Goal: Check status: Check status

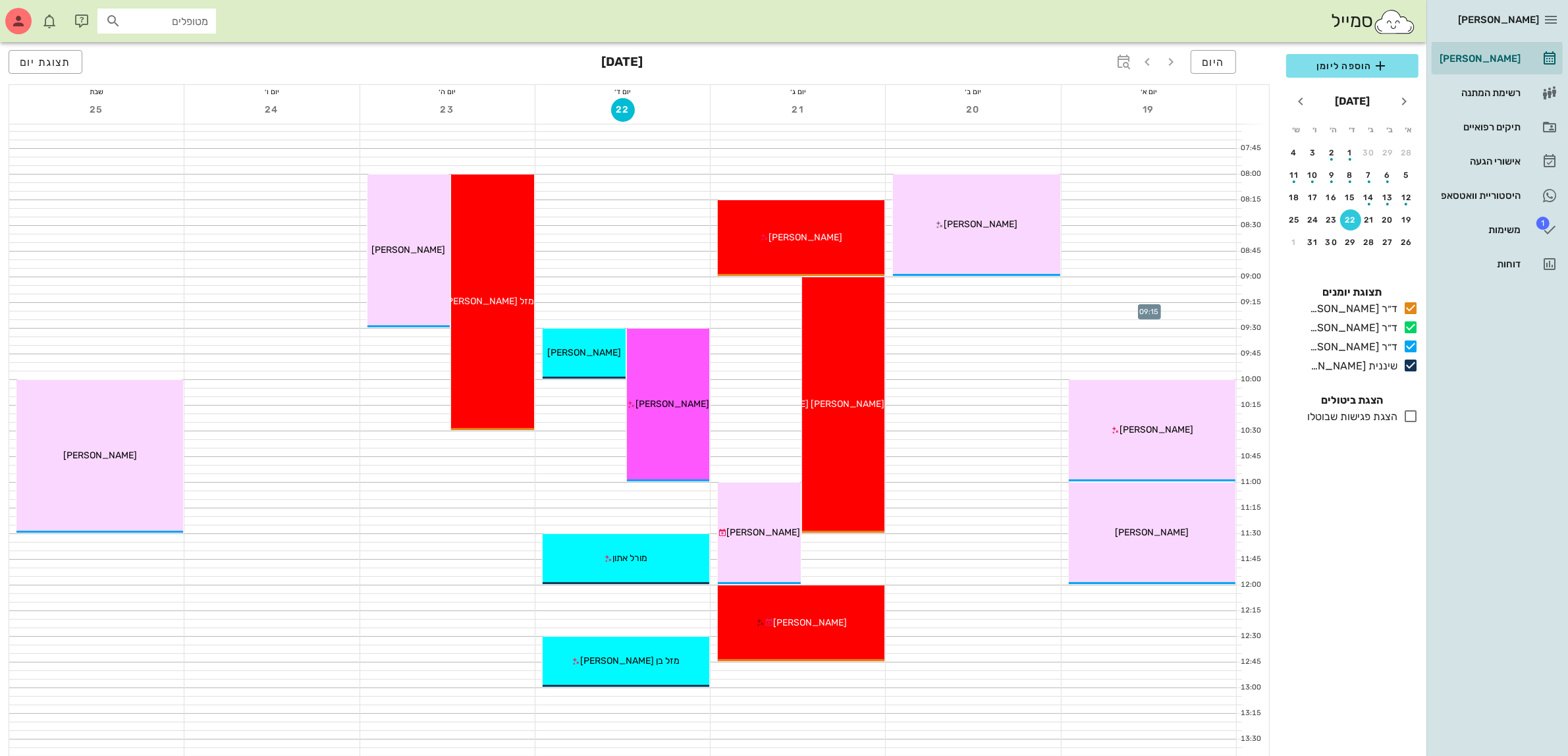
scroll to position [83, 0]
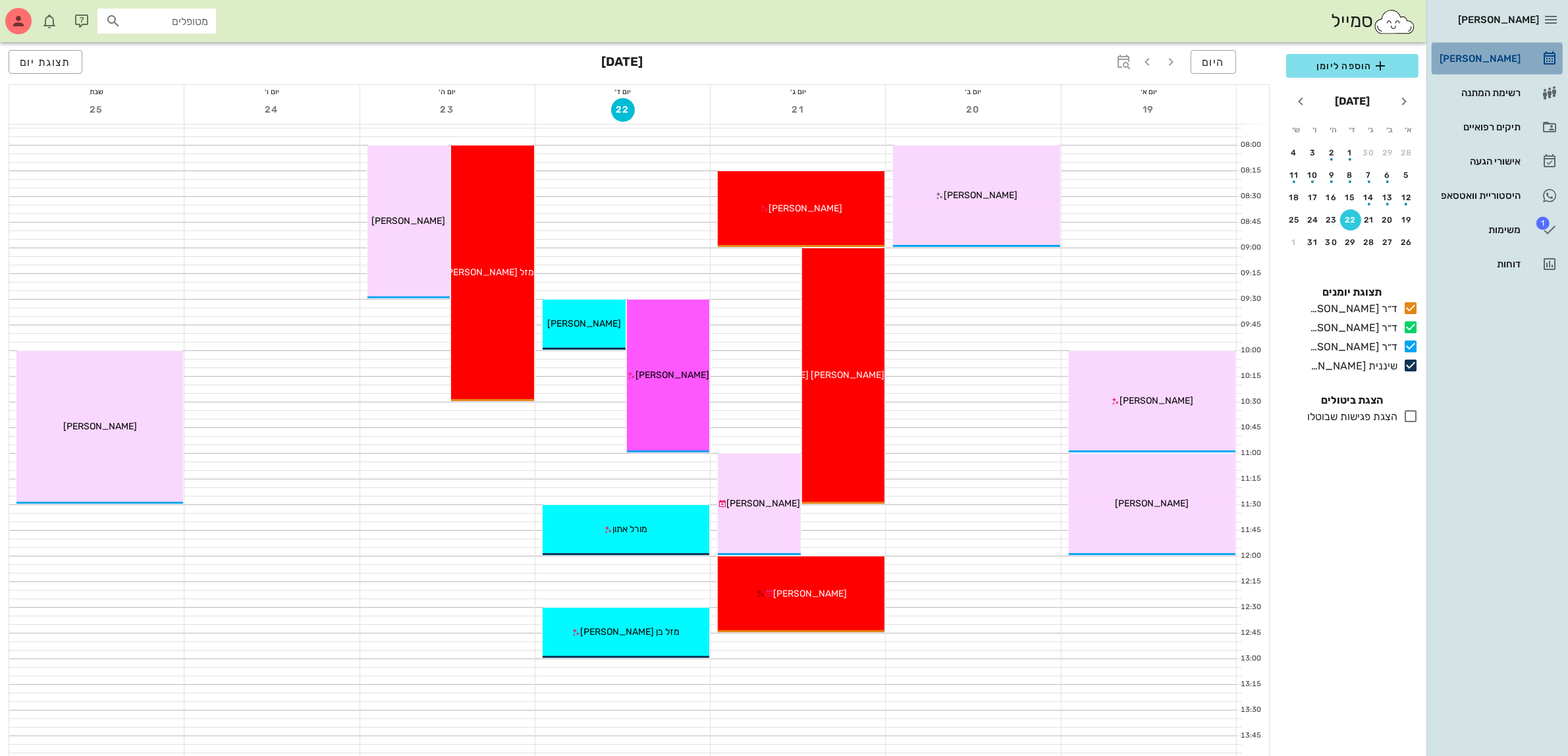
click at [1485, 60] on div "[PERSON_NAME]" at bounding box center [1479, 58] width 84 height 10
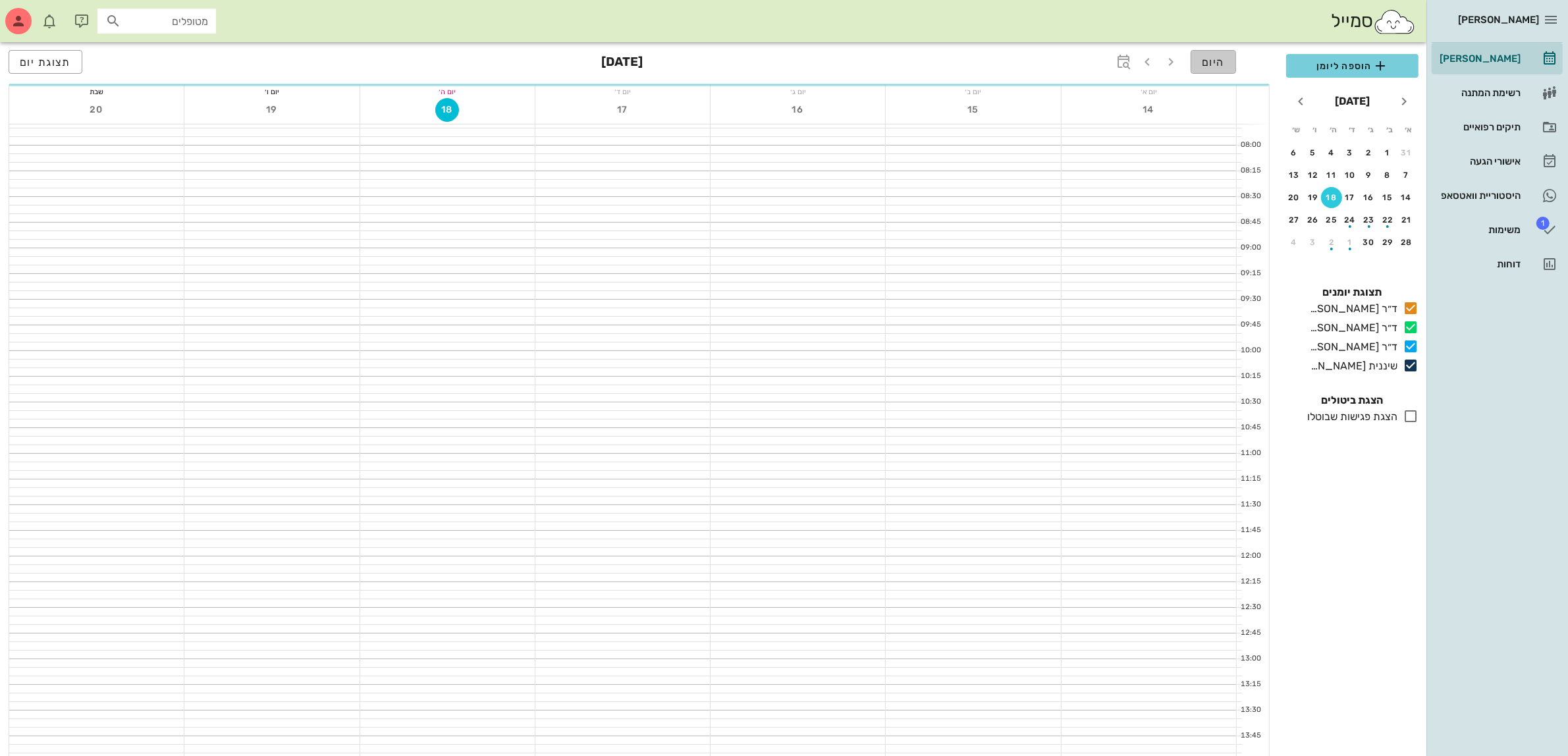
click at [1214, 61] on span "היום" at bounding box center [1213, 62] width 23 height 12
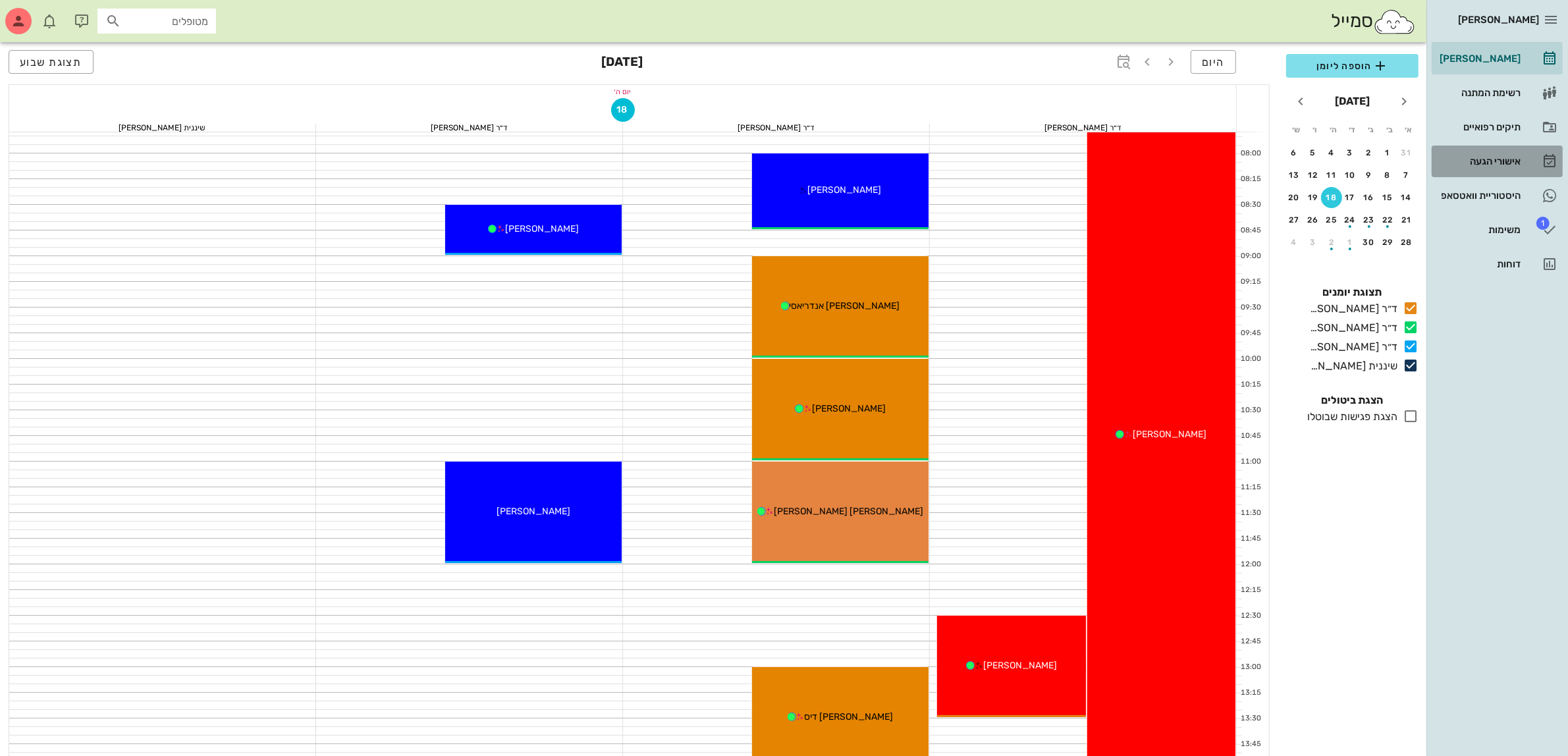
click at [1506, 162] on div "אישורי הגעה" at bounding box center [1479, 161] width 84 height 10
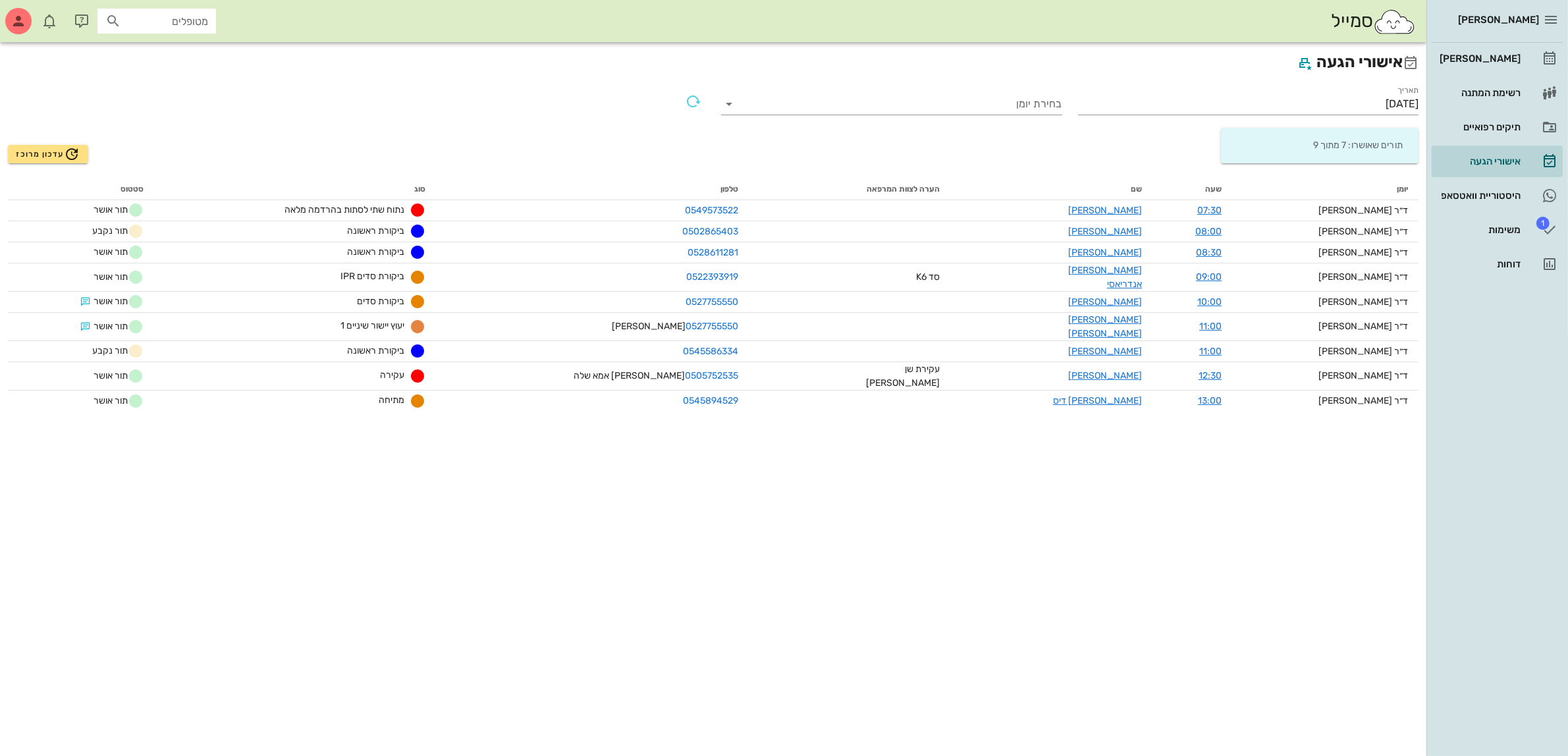
click at [1316, 140] on div "תורים שאושרו: 7 מתוך 9" at bounding box center [1319, 146] width 187 height 36
click at [1387, 96] on input "[DATE]" at bounding box center [1249, 104] width 341 height 21
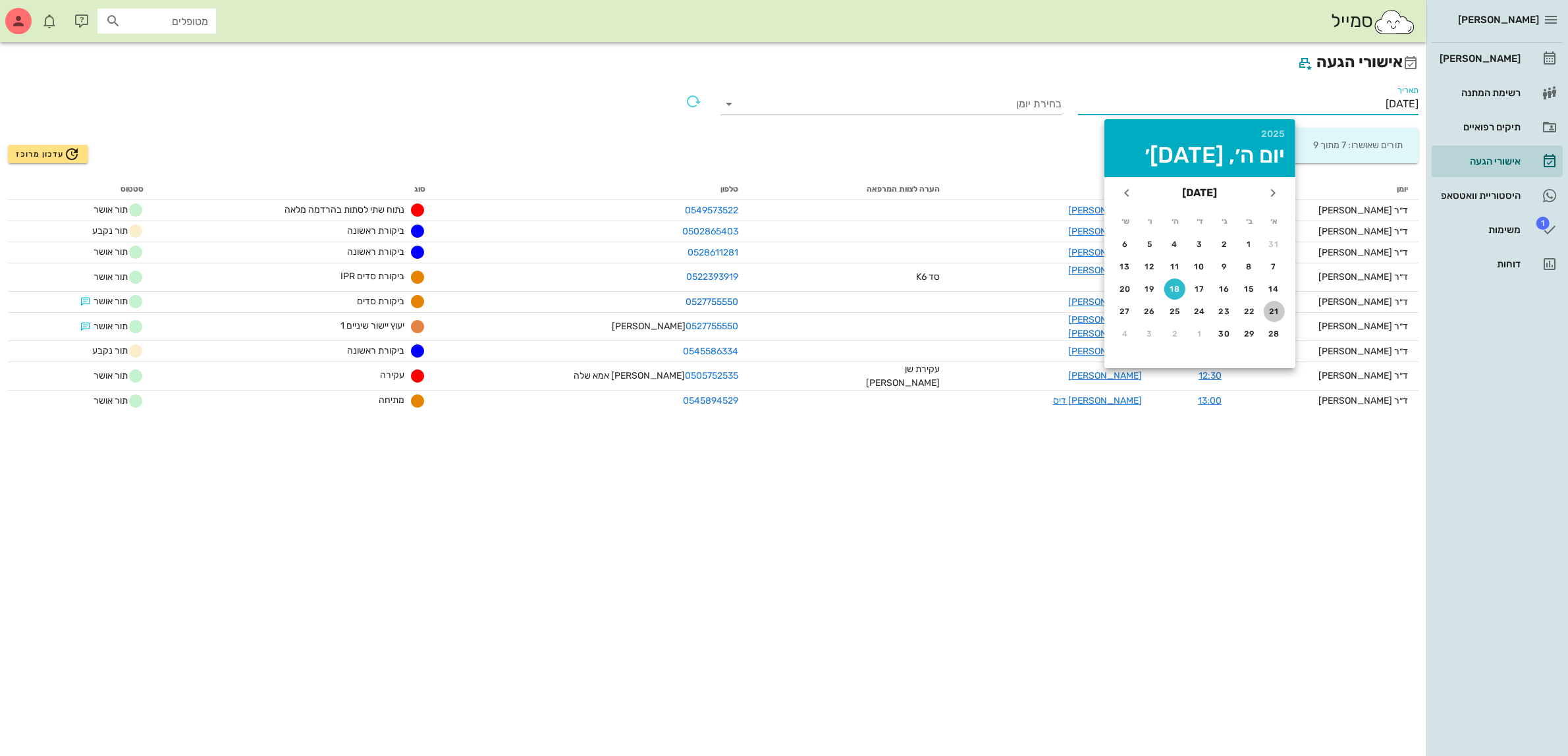
click at [1273, 311] on div "21" at bounding box center [1274, 312] width 21 height 9
type input "[DATE]"
